Goal: Transaction & Acquisition: Purchase product/service

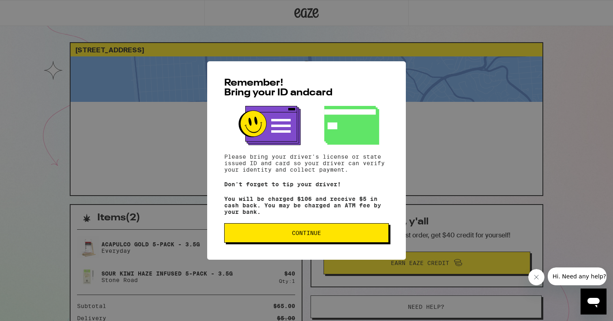
click at [287, 233] on button "Continue" at bounding box center [306, 232] width 165 height 19
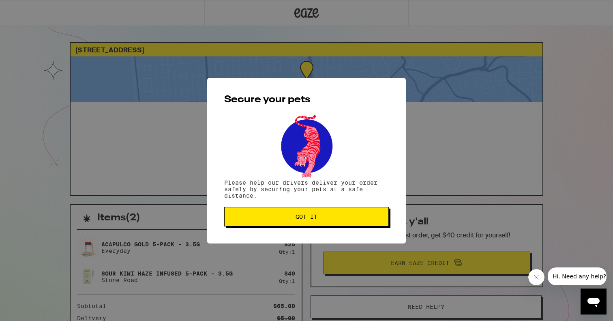
click at [292, 222] on button "Got it" at bounding box center [306, 216] width 165 height 19
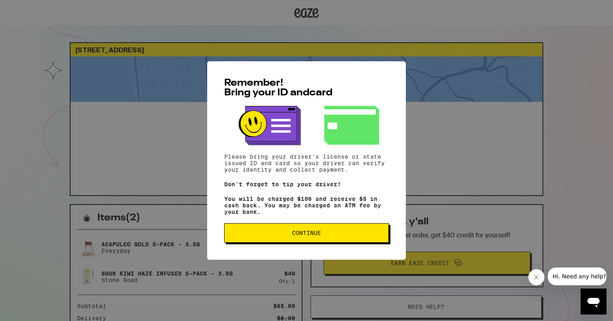
click at [259, 232] on button "Continue" at bounding box center [306, 232] width 165 height 19
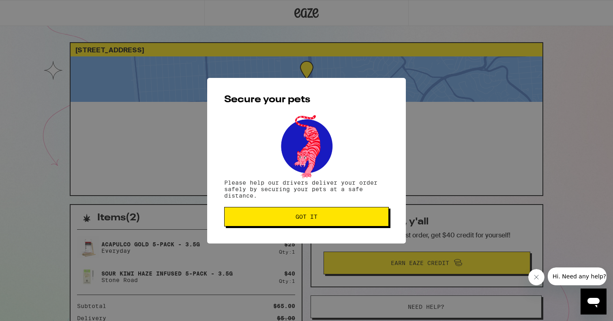
click at [266, 217] on span "Got it" at bounding box center [306, 217] width 151 height 6
